Goal: Task Accomplishment & Management: Complete application form

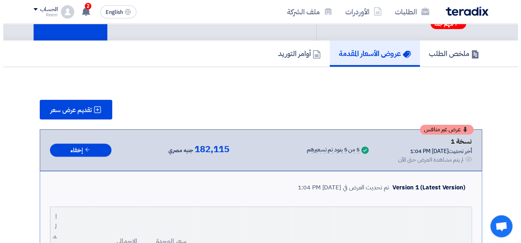
scroll to position [51, 0]
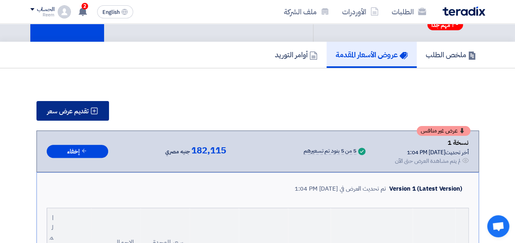
click at [69, 102] on button "تقديم عرض سعر" at bounding box center [72, 111] width 72 height 20
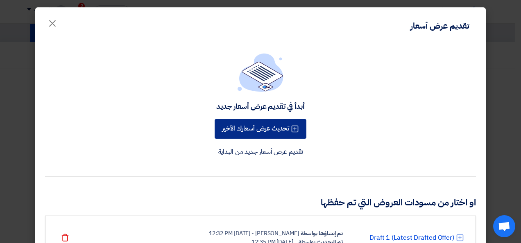
click at [250, 127] on button "تحديث عرض أسعارك الأخير" at bounding box center [261, 129] width 92 height 20
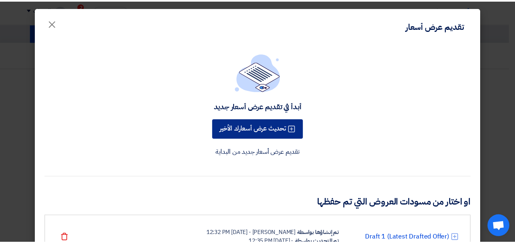
scroll to position [0, 0]
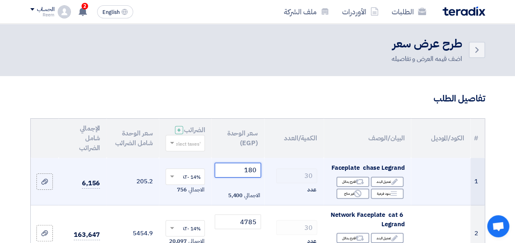
click at [248, 176] on input "180" at bounding box center [238, 170] width 46 height 15
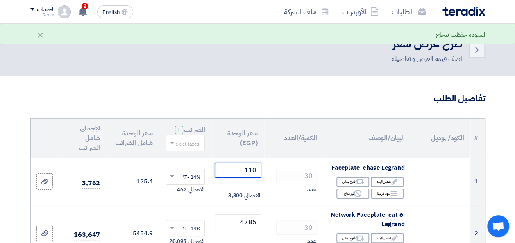
type input "110"
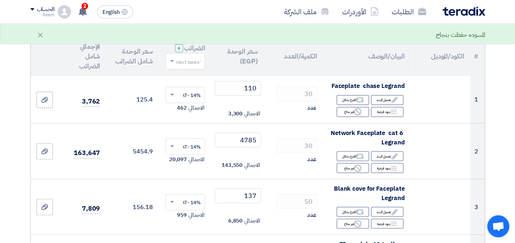
scroll to position [98, 0]
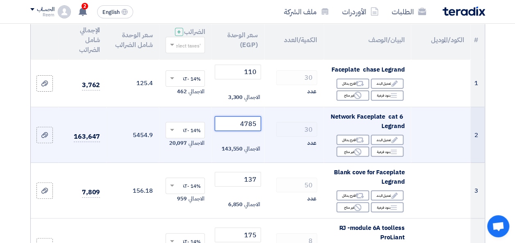
drag, startPoint x: 257, startPoint y: 129, endPoint x: 237, endPoint y: 129, distance: 20.1
click at [237, 129] on input "4785" at bounding box center [238, 123] width 46 height 15
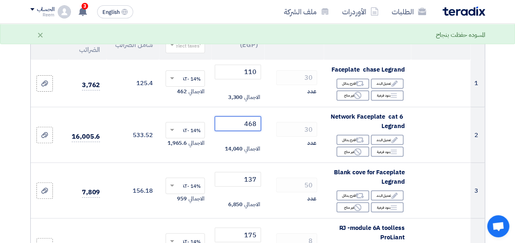
type input "468"
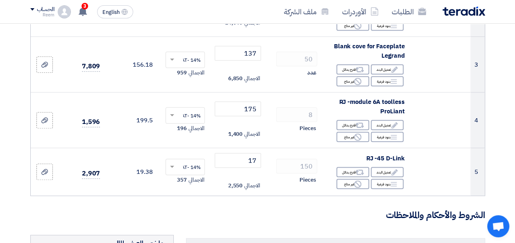
scroll to position [229, 0]
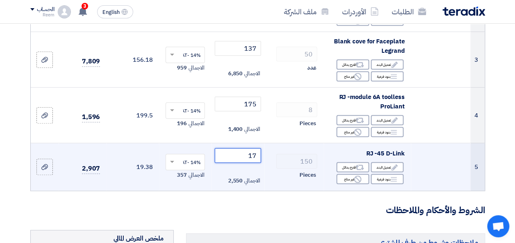
drag, startPoint x: 257, startPoint y: 161, endPoint x: 244, endPoint y: 162, distance: 12.7
click at [244, 162] on input "17" at bounding box center [238, 155] width 46 height 15
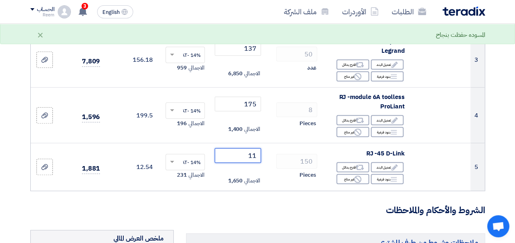
type input "11"
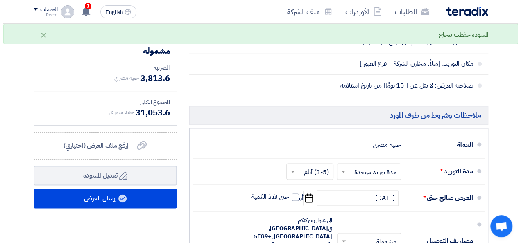
scroll to position [518, 0]
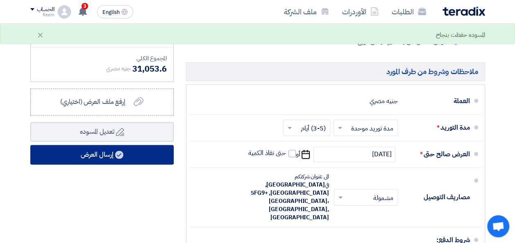
click at [93, 161] on button "إرسال العرض" at bounding box center [101, 155] width 143 height 20
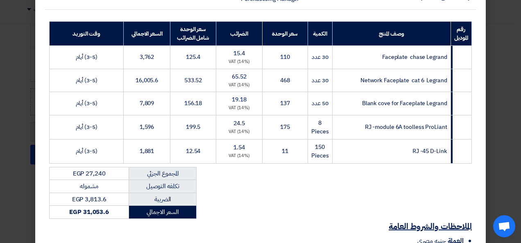
scroll to position [213, 0]
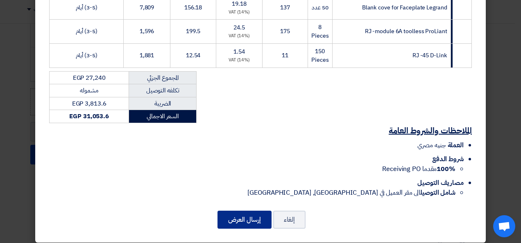
click at [254, 212] on button "إرسال العرض" at bounding box center [244, 220] width 54 height 18
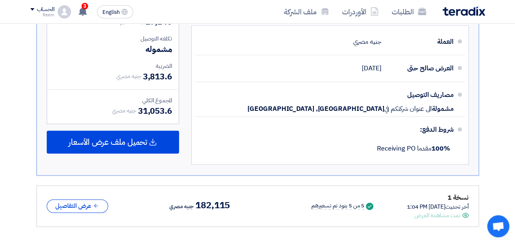
scroll to position [544, 0]
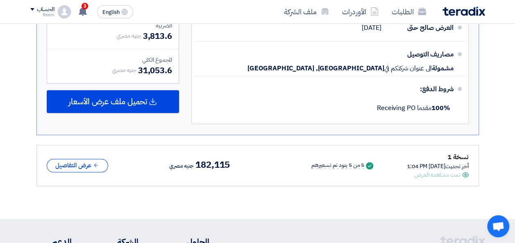
drag, startPoint x: 513, startPoint y: 162, endPoint x: 510, endPoint y: 212, distance: 50.0
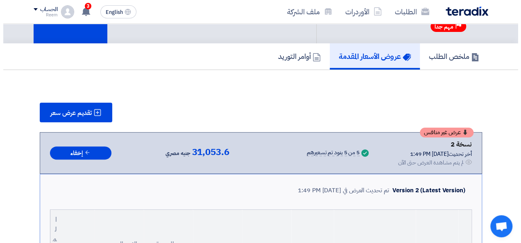
scroll to position [44, 0]
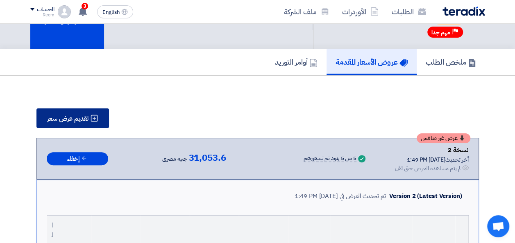
click at [70, 113] on button "تقديم عرض سعر" at bounding box center [72, 118] width 72 height 20
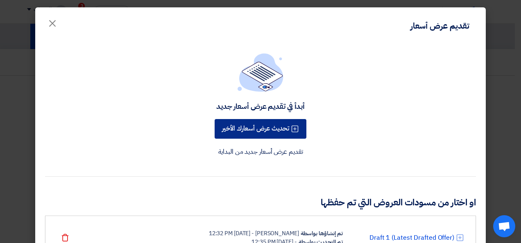
click at [242, 131] on button "تحديث عرض أسعارك الأخير" at bounding box center [261, 129] width 92 height 20
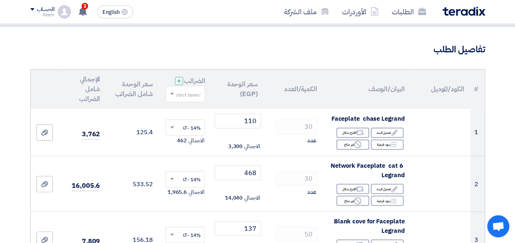
scroll to position [66, 0]
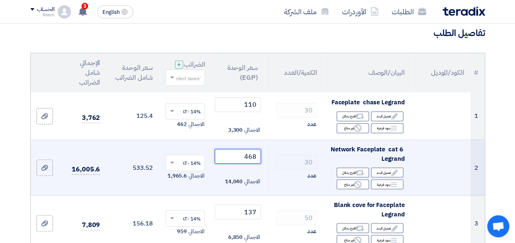
drag, startPoint x: 257, startPoint y: 164, endPoint x: 249, endPoint y: 163, distance: 7.9
click at [249, 163] on input "468" at bounding box center [238, 156] width 46 height 15
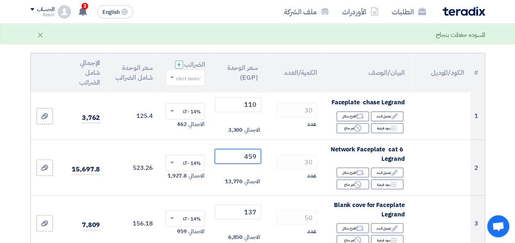
type input "459"
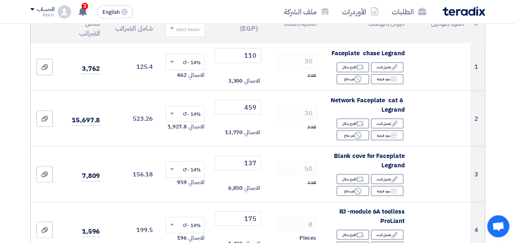
scroll to position [131, 0]
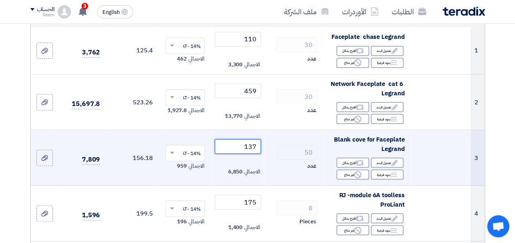
drag, startPoint x: 256, startPoint y: 151, endPoint x: 249, endPoint y: 152, distance: 7.4
click at [249, 152] on input "137" at bounding box center [238, 146] width 46 height 15
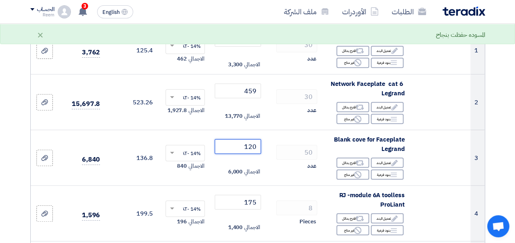
type input "120"
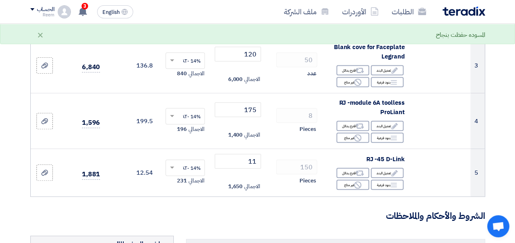
scroll to position [229, 0]
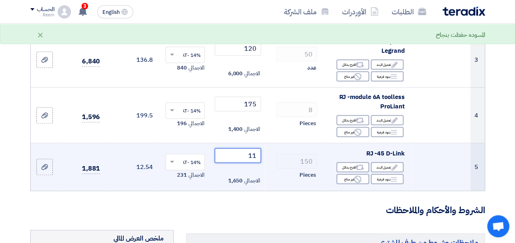
drag, startPoint x: 255, startPoint y: 161, endPoint x: 243, endPoint y: 162, distance: 11.5
click at [243, 162] on input "11" at bounding box center [238, 155] width 46 height 15
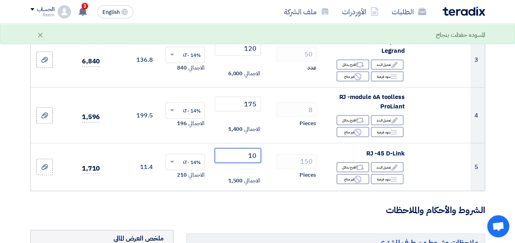
type input "10"
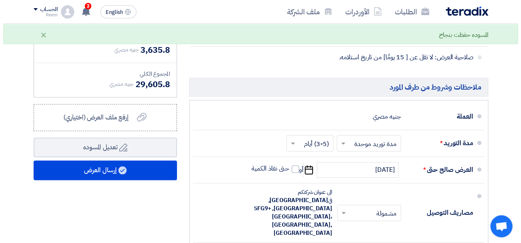
scroll to position [507, 0]
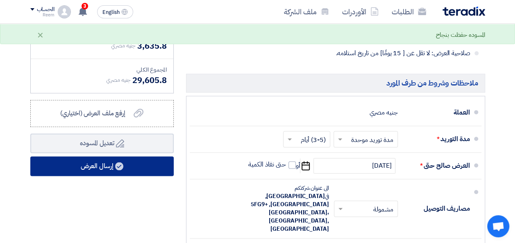
click at [122, 170] on use at bounding box center [119, 166] width 8 height 8
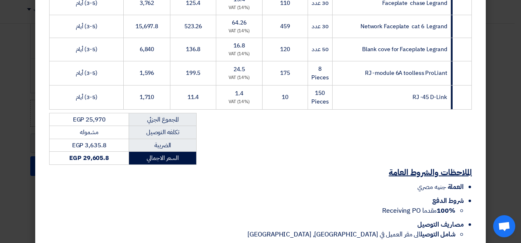
scroll to position [213, 0]
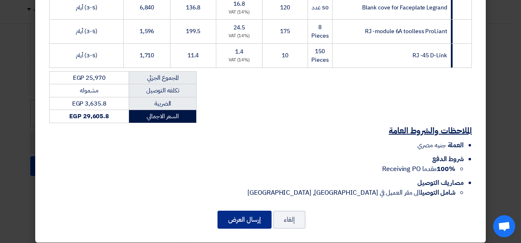
click at [246, 216] on button "إرسال العرض" at bounding box center [244, 220] width 54 height 18
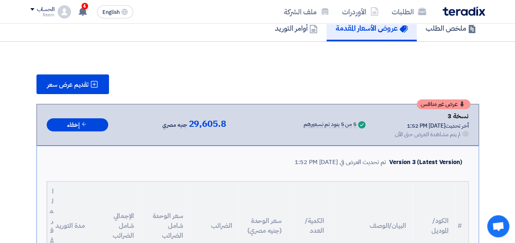
scroll to position [0, 0]
